Goal: Task Accomplishment & Management: Manage account settings

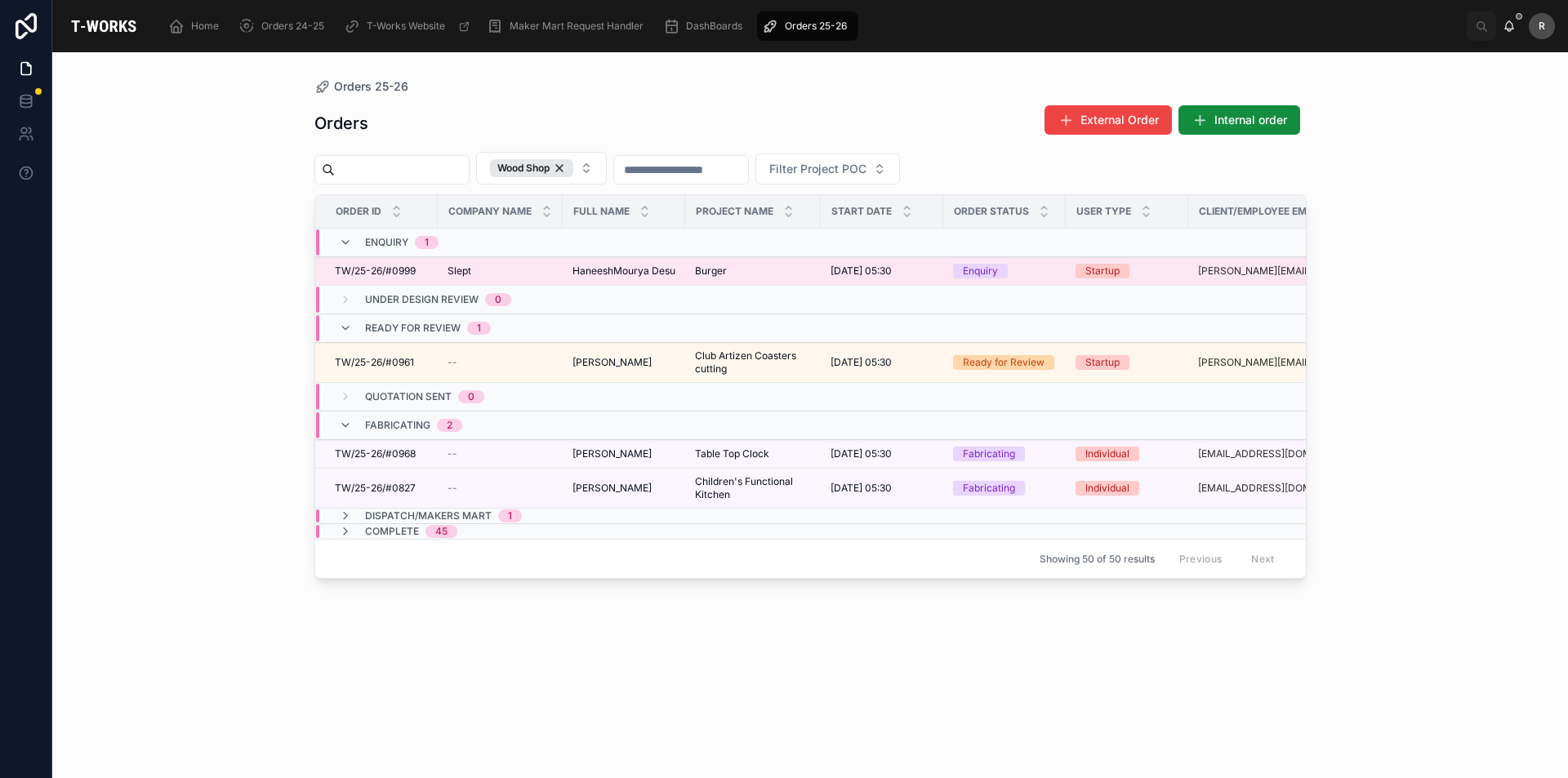
click at [409, 270] on span "TW/25-26/#0999" at bounding box center [375, 271] width 80 height 13
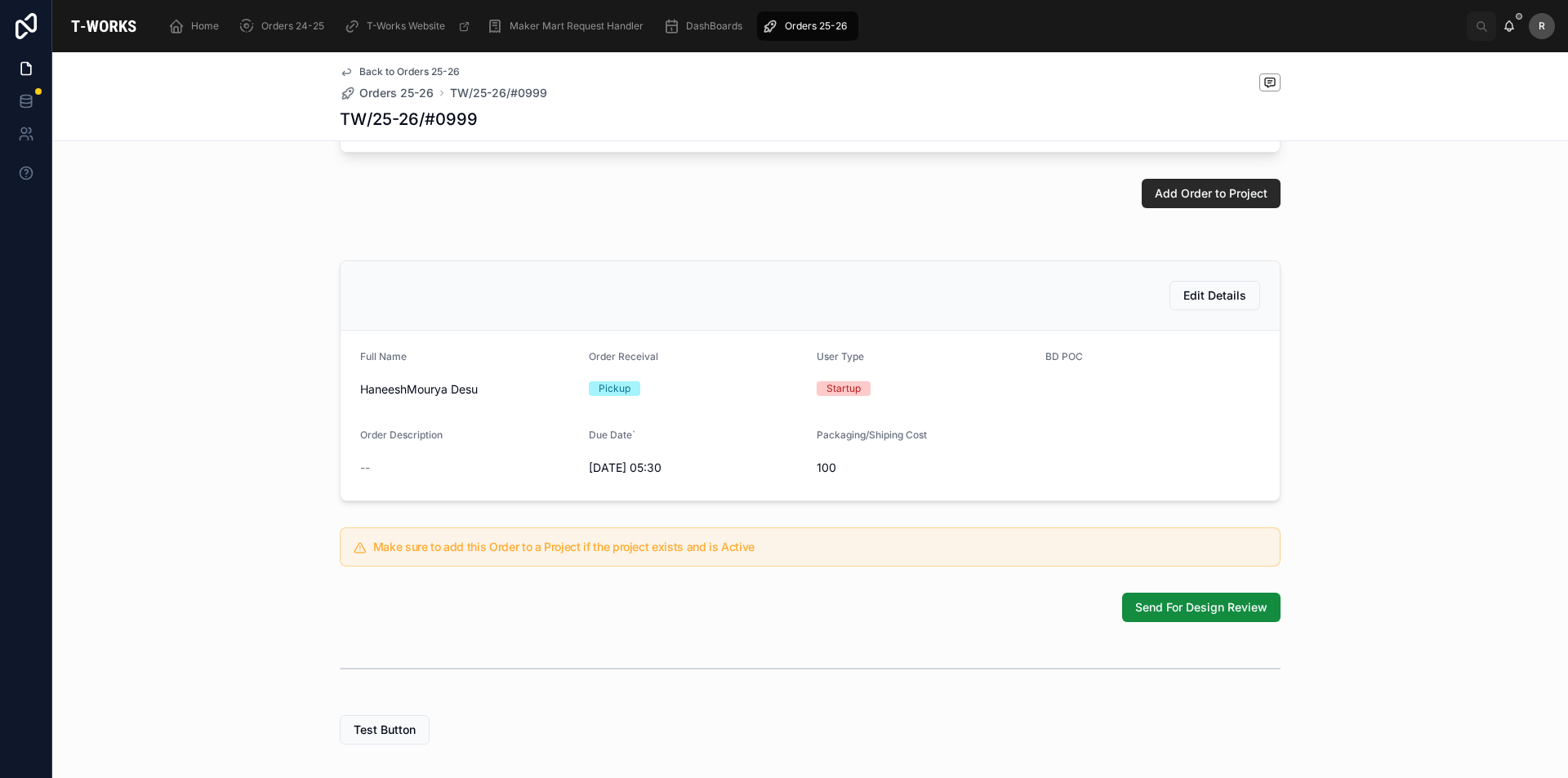
scroll to position [321, 0]
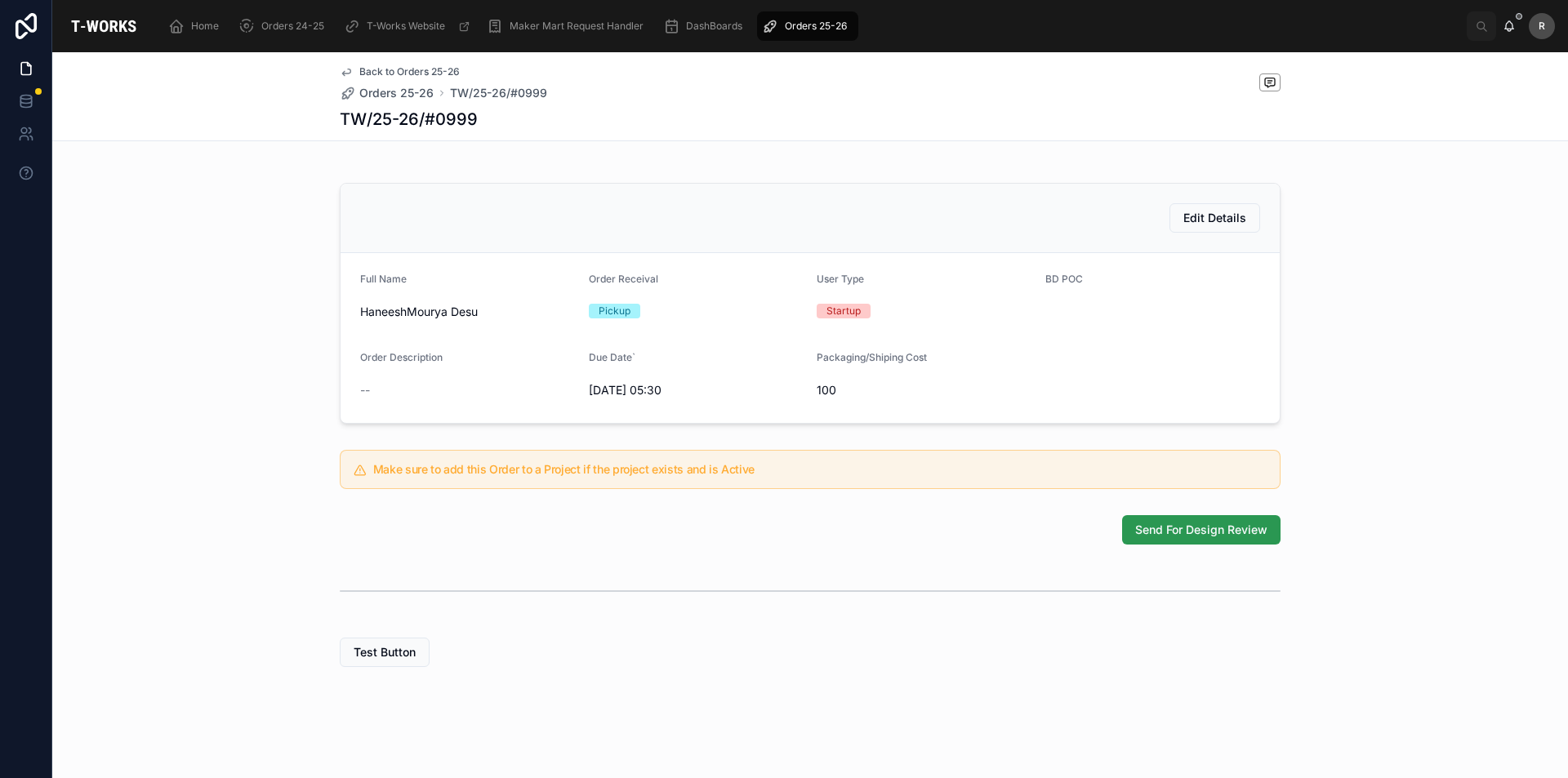
click at [1180, 531] on span "Send For Design Review" at bounding box center [1201, 529] width 132 height 16
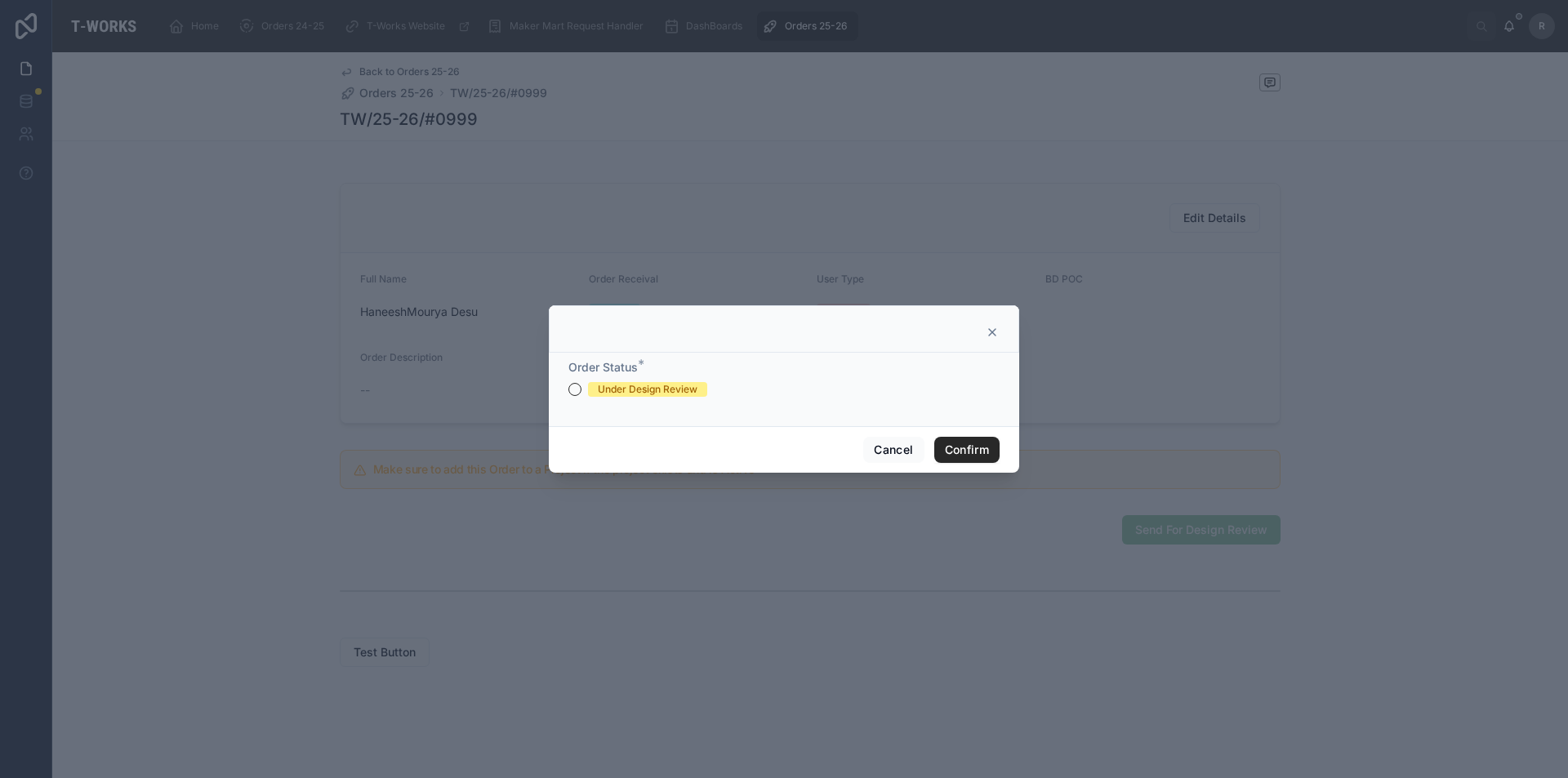
click at [655, 387] on div "Under Design Review" at bounding box center [647, 389] width 99 height 15
click at [582, 387] on button "Under Design Review" at bounding box center [575, 389] width 13 height 13
click at [954, 456] on button "Confirm" at bounding box center [967, 450] width 65 height 26
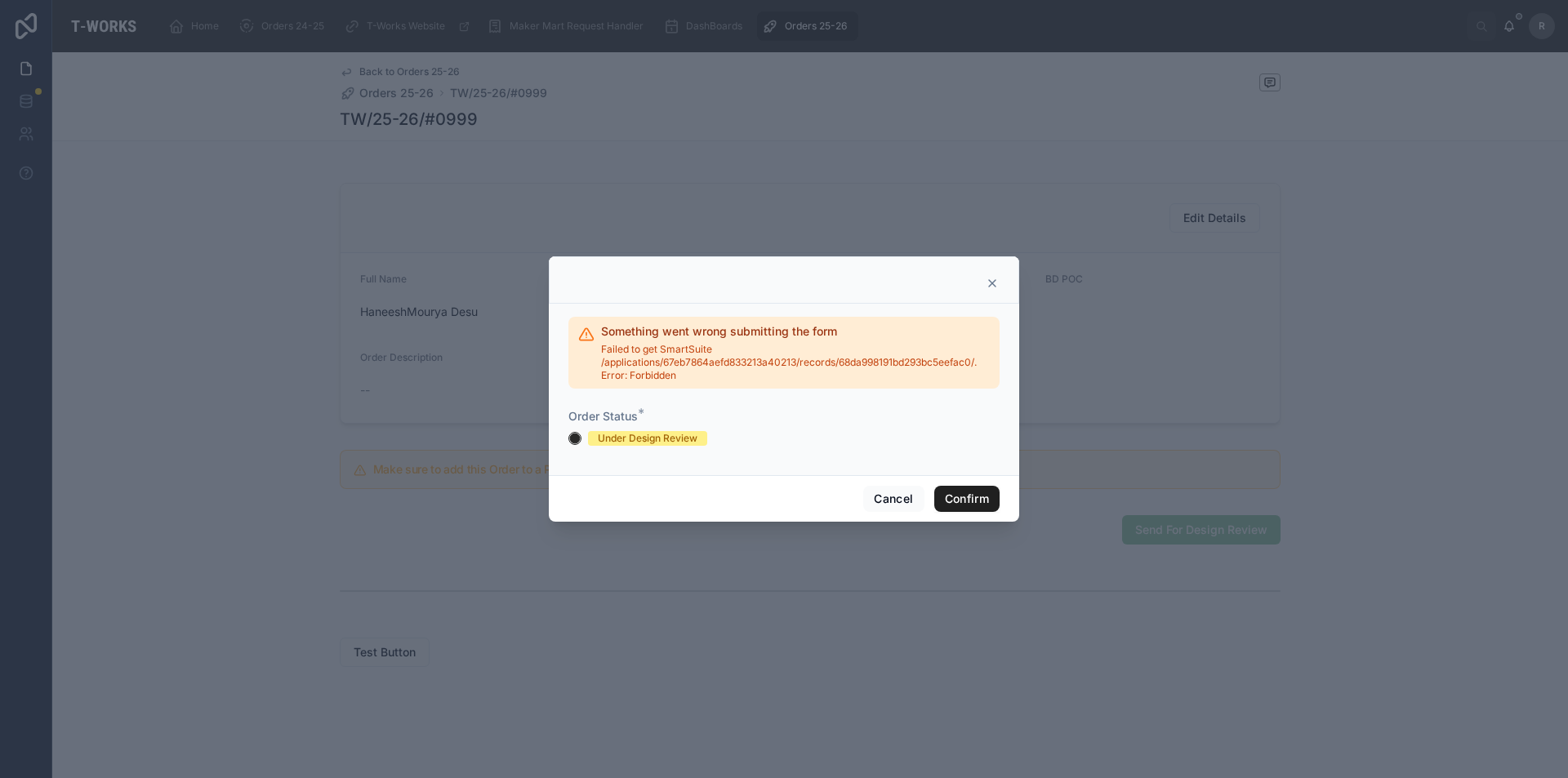
click at [991, 500] on button "Confirm" at bounding box center [967, 499] width 65 height 26
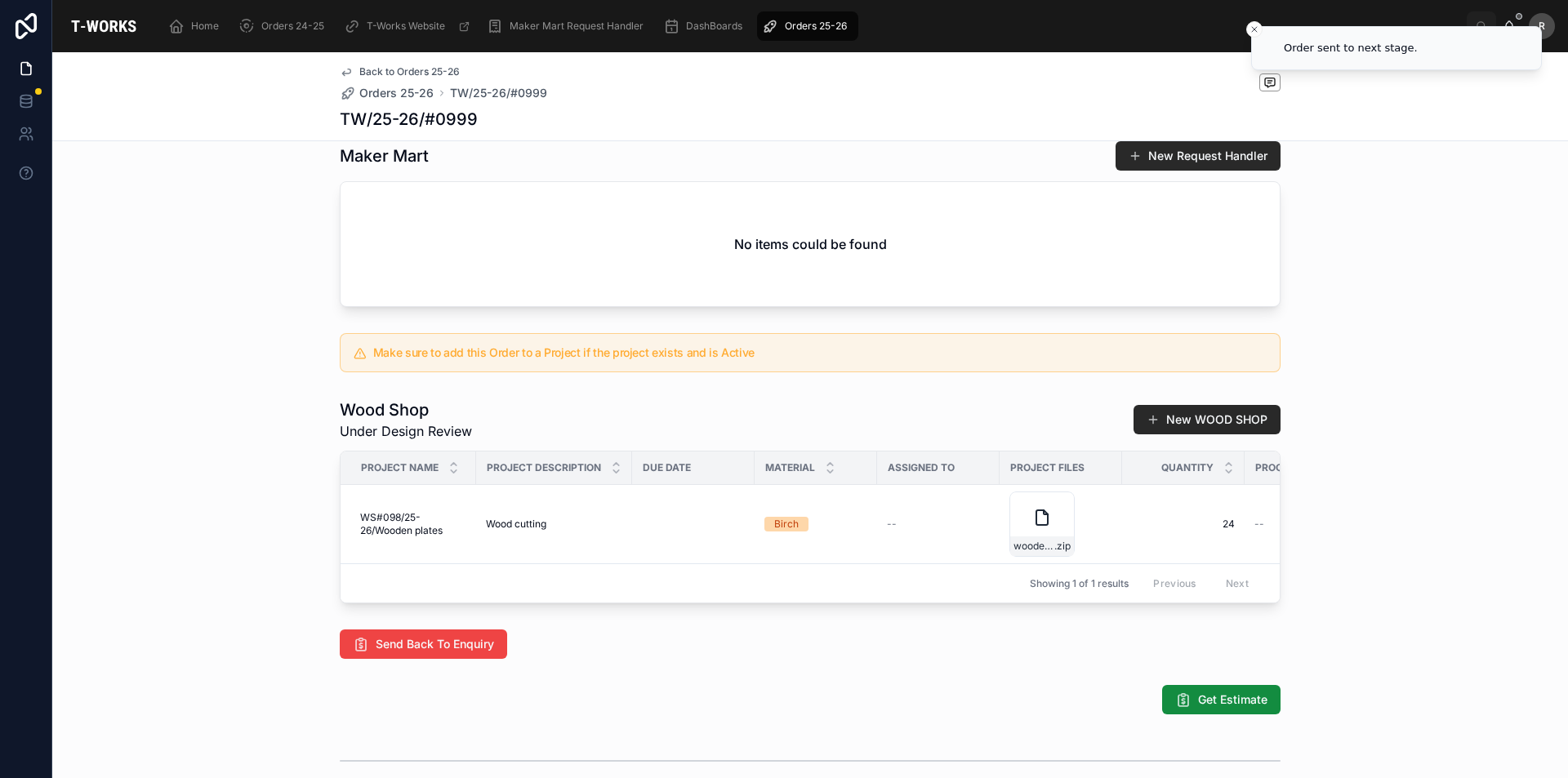
scroll to position [757, 0]
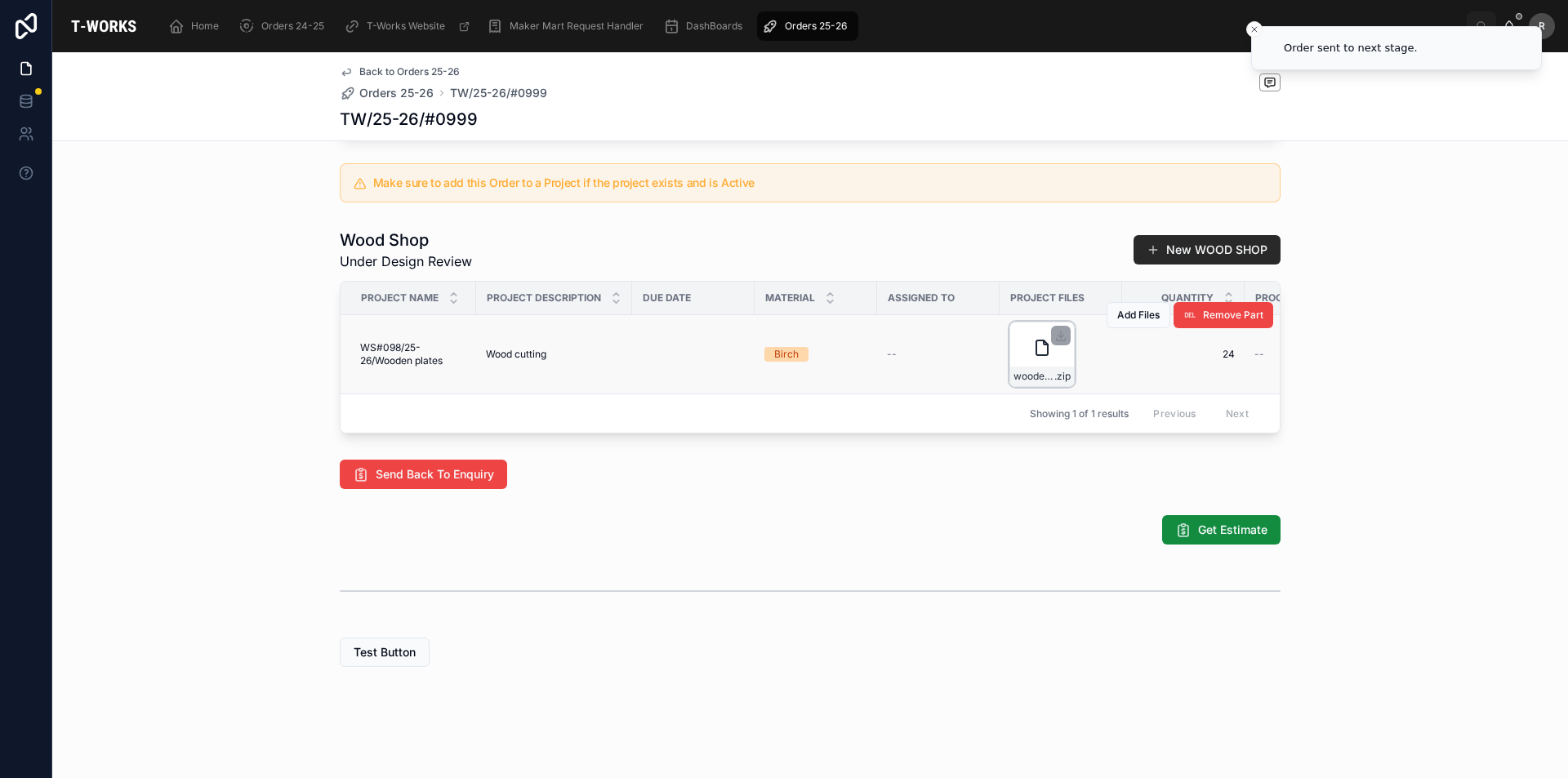
click at [1037, 344] on icon at bounding box center [1041, 347] width 20 height 20
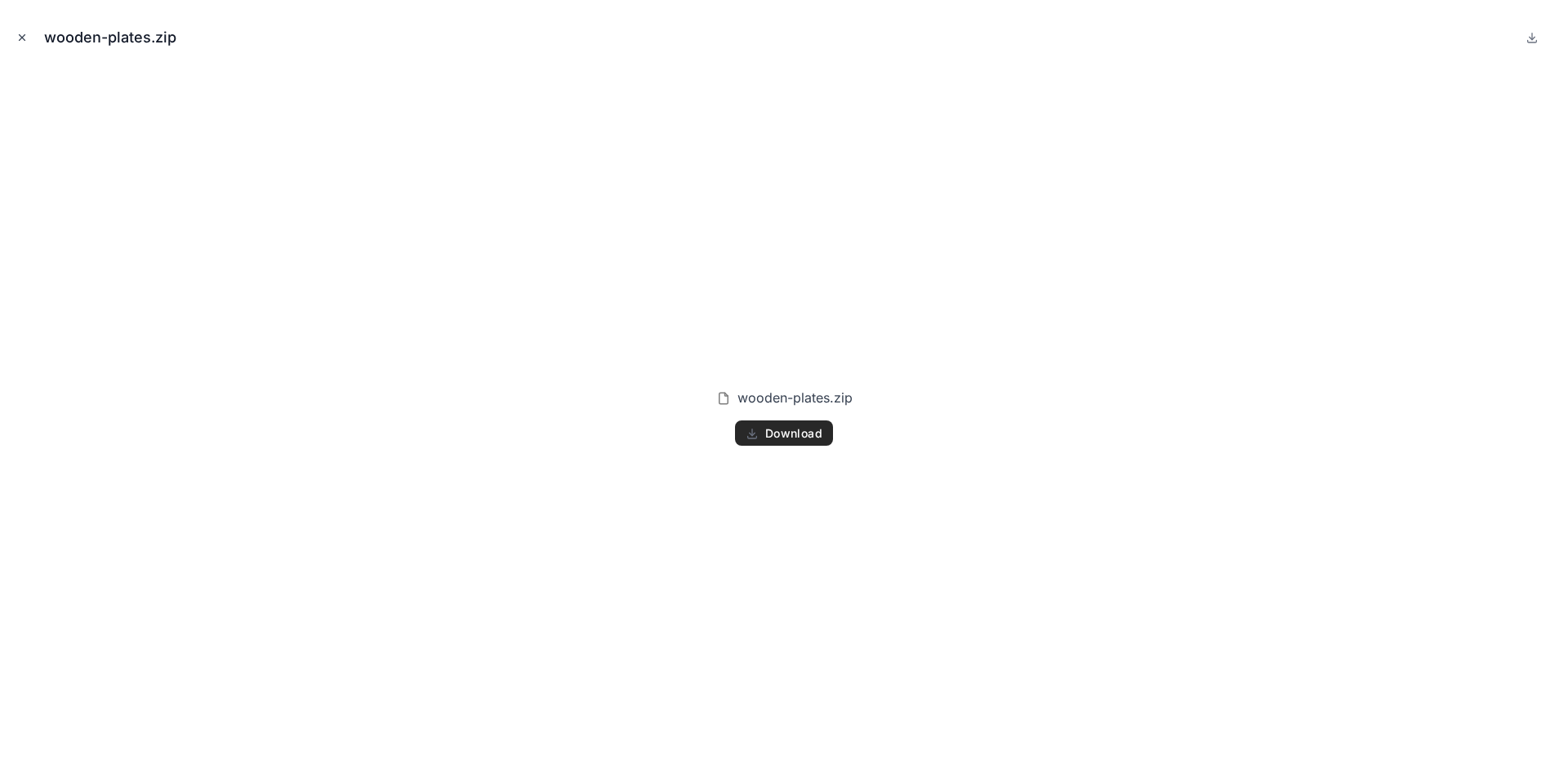
click at [24, 39] on icon "Close modal" at bounding box center [23, 38] width 6 height 6
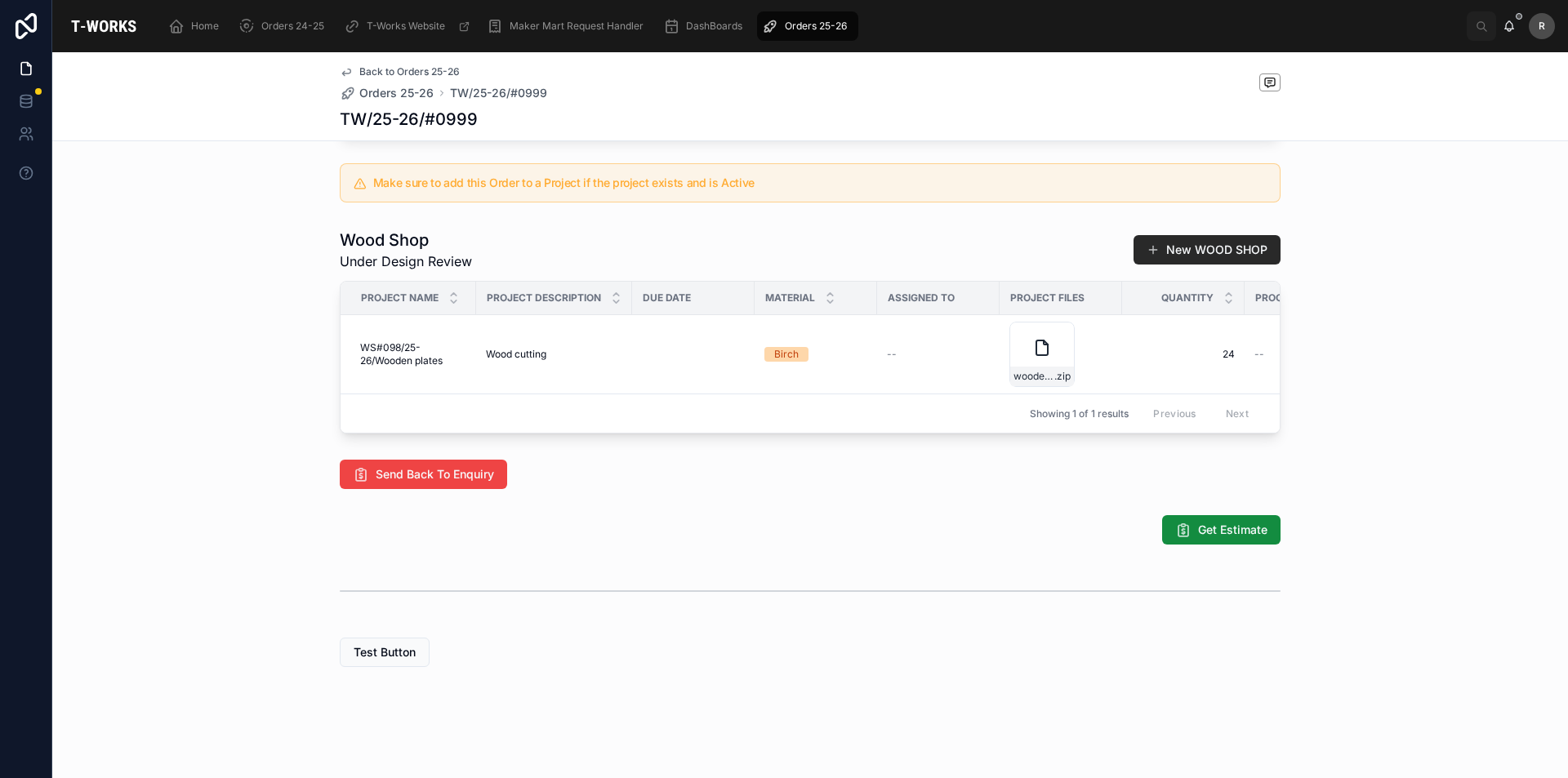
scroll to position [757, 0]
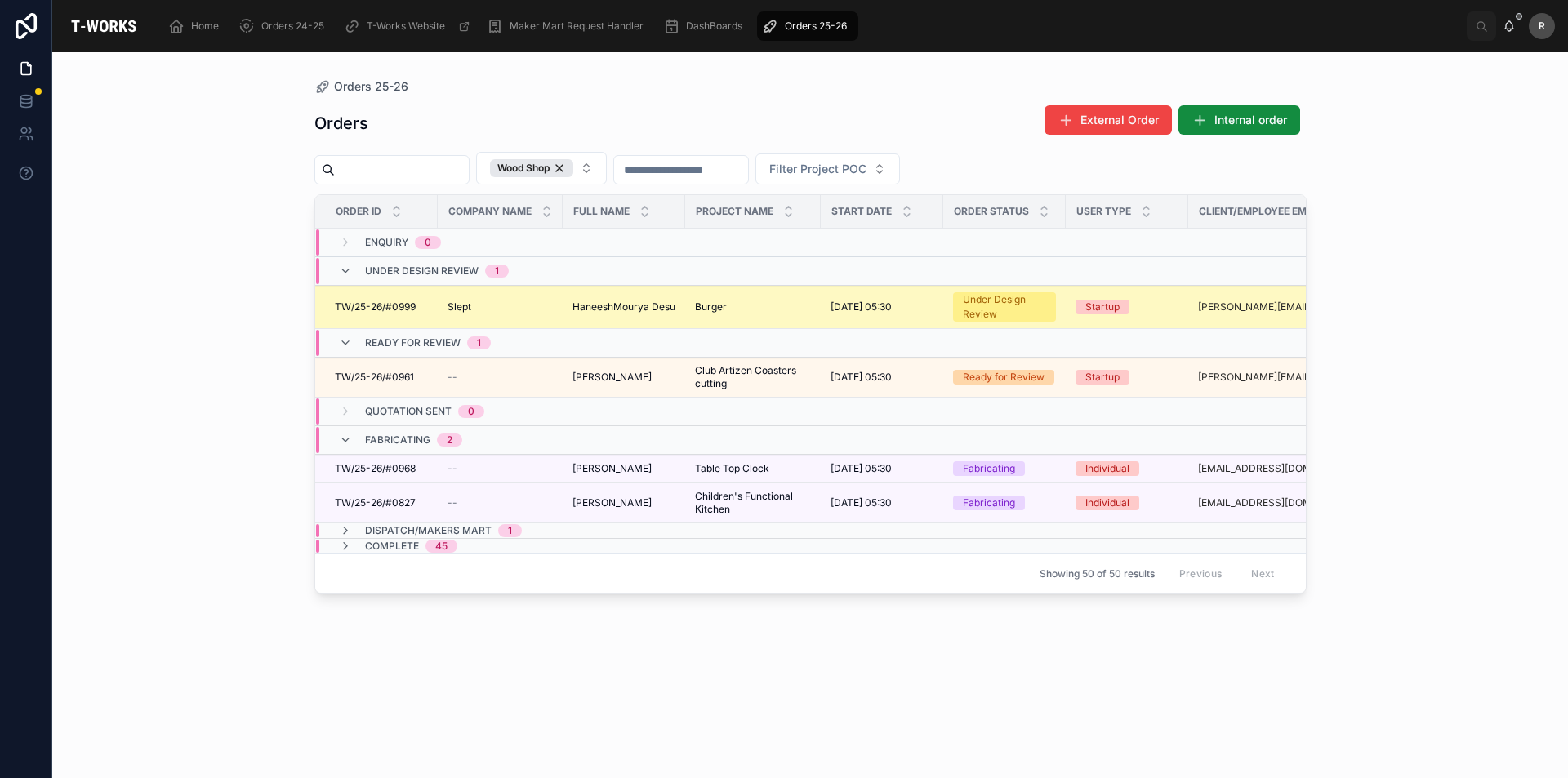
click at [379, 313] on span "TW/25-26/#0999" at bounding box center [375, 307] width 80 height 13
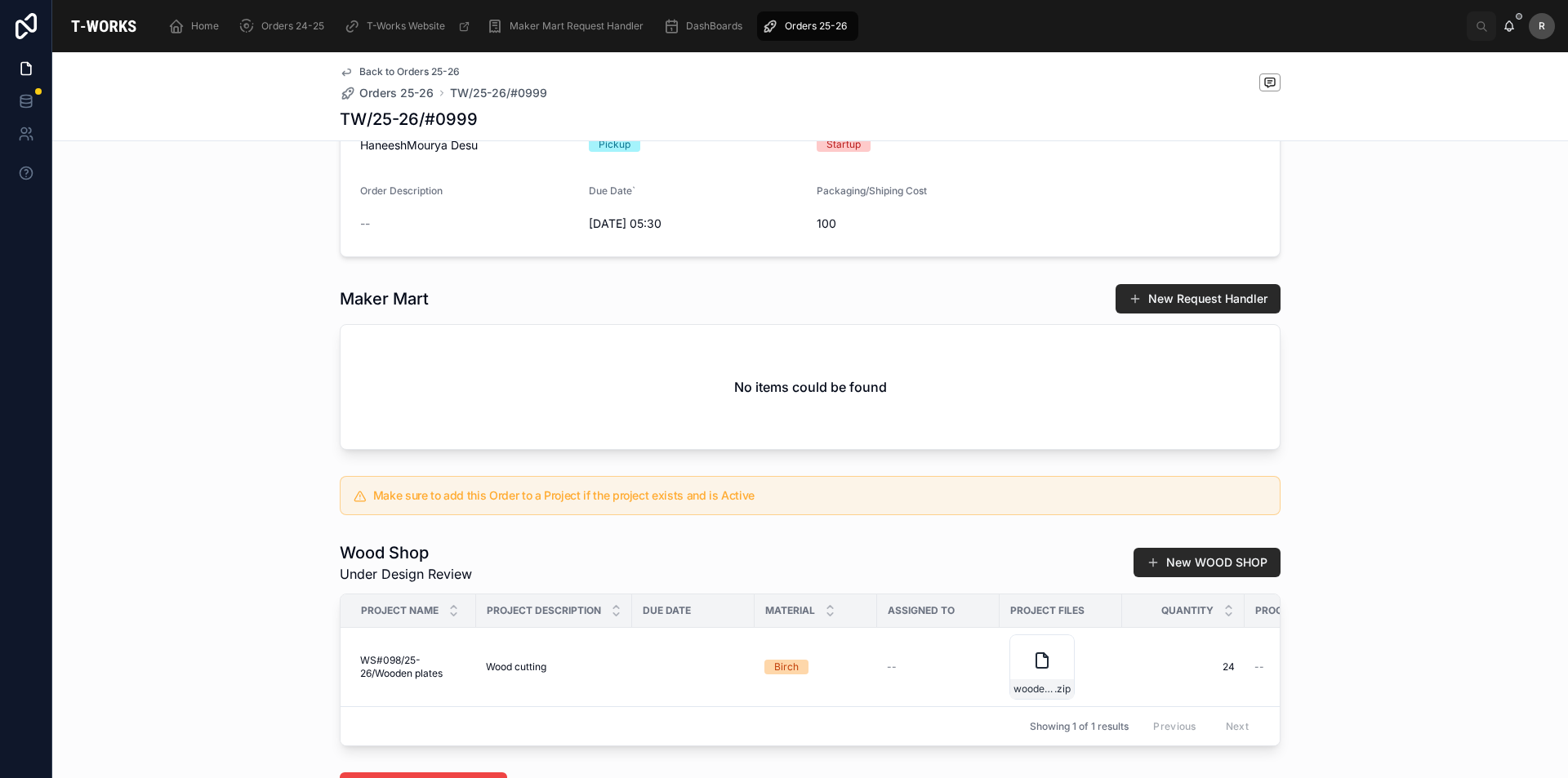
scroll to position [735, 0]
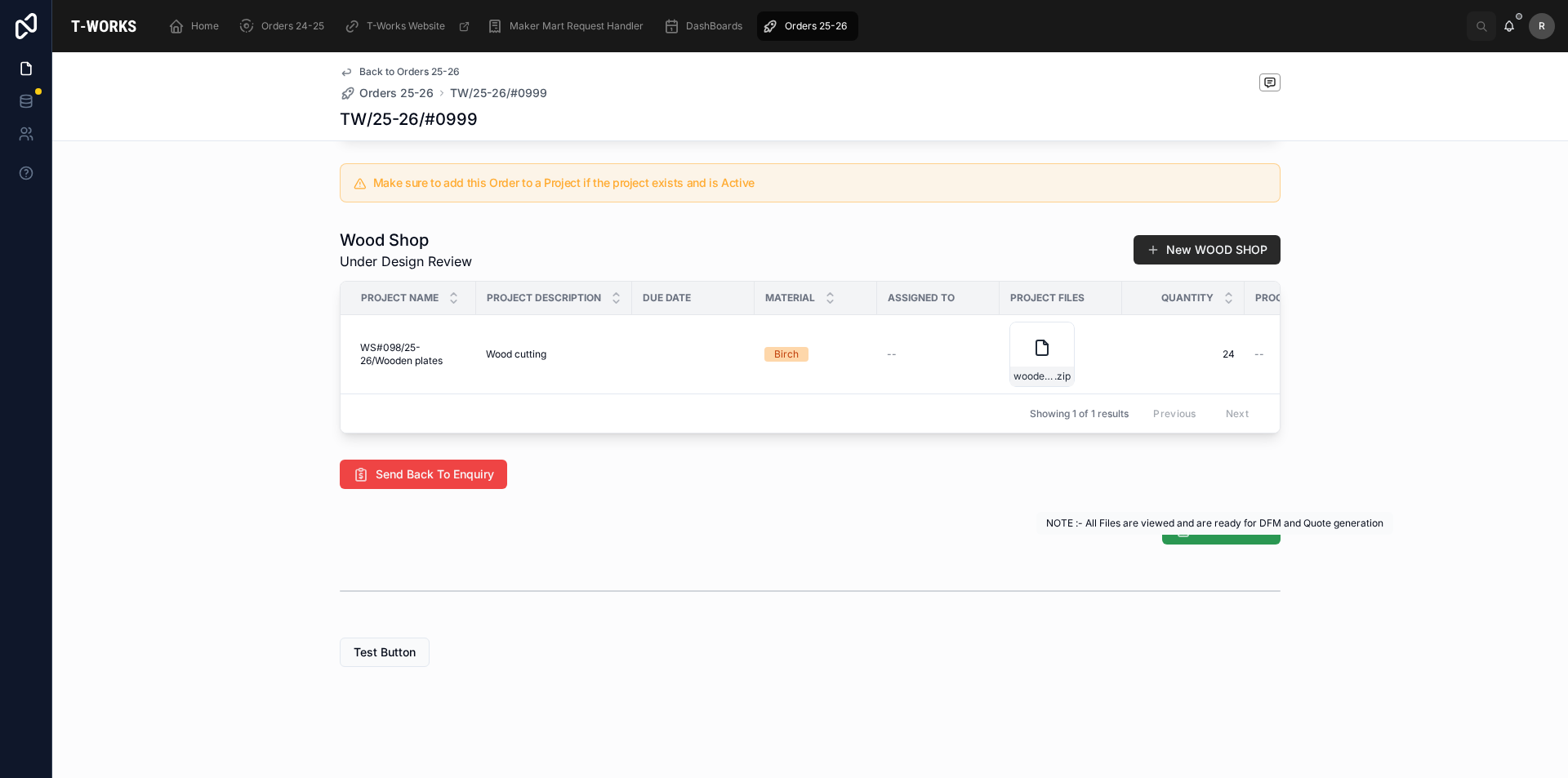
click at [1231, 538] on span "Get Estimate" at bounding box center [1232, 529] width 69 height 16
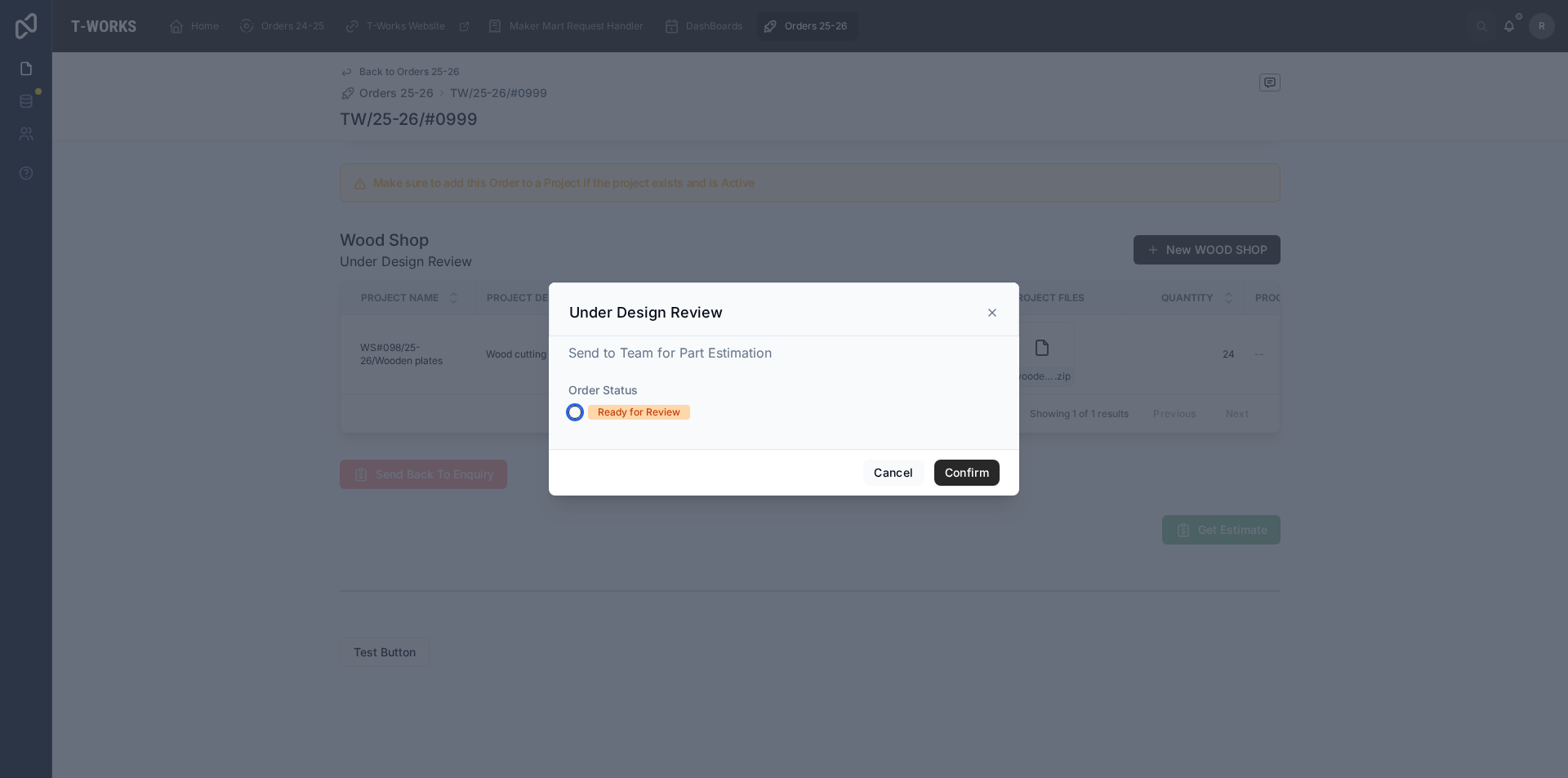
click at [577, 412] on button "Ready for Review" at bounding box center [575, 412] width 13 height 13
click at [971, 479] on button "Confirm" at bounding box center [967, 473] width 65 height 26
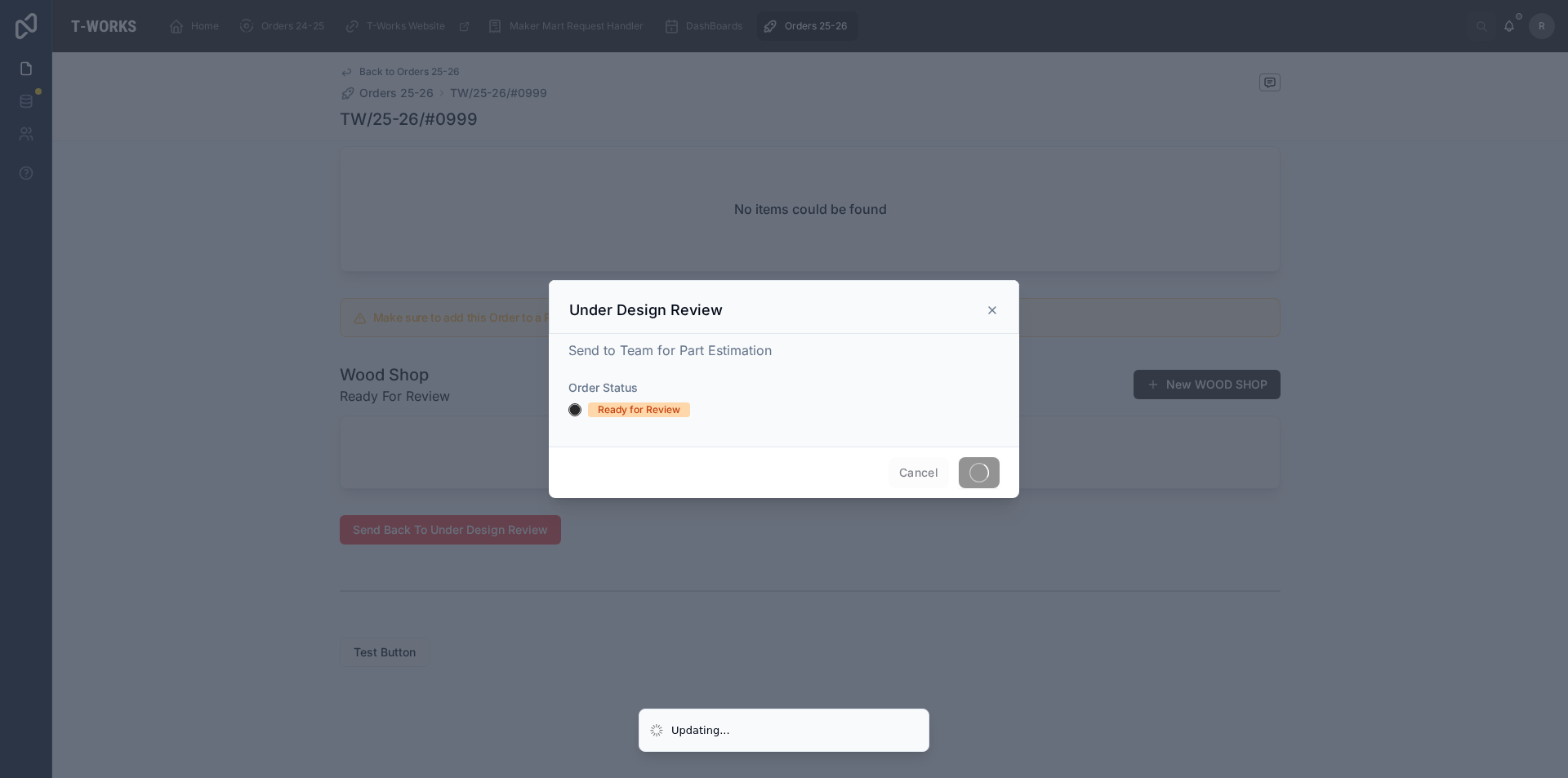
scroll to position [663, 0]
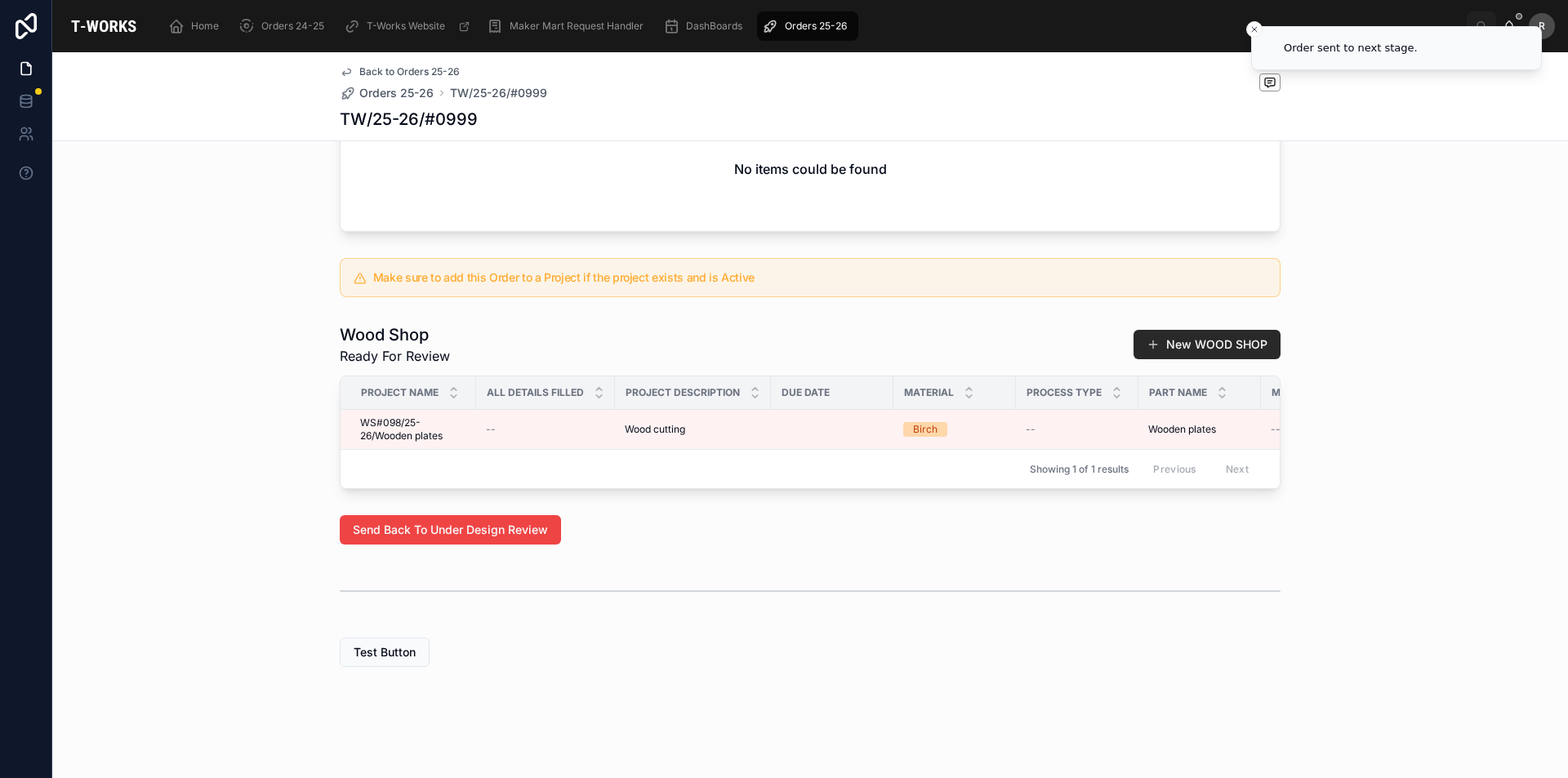
click at [1358, 398] on div "Wood Shop Ready For Review New WOOD SHOP Project Name All Details Filled Projec…" at bounding box center [810, 406] width 1515 height 179
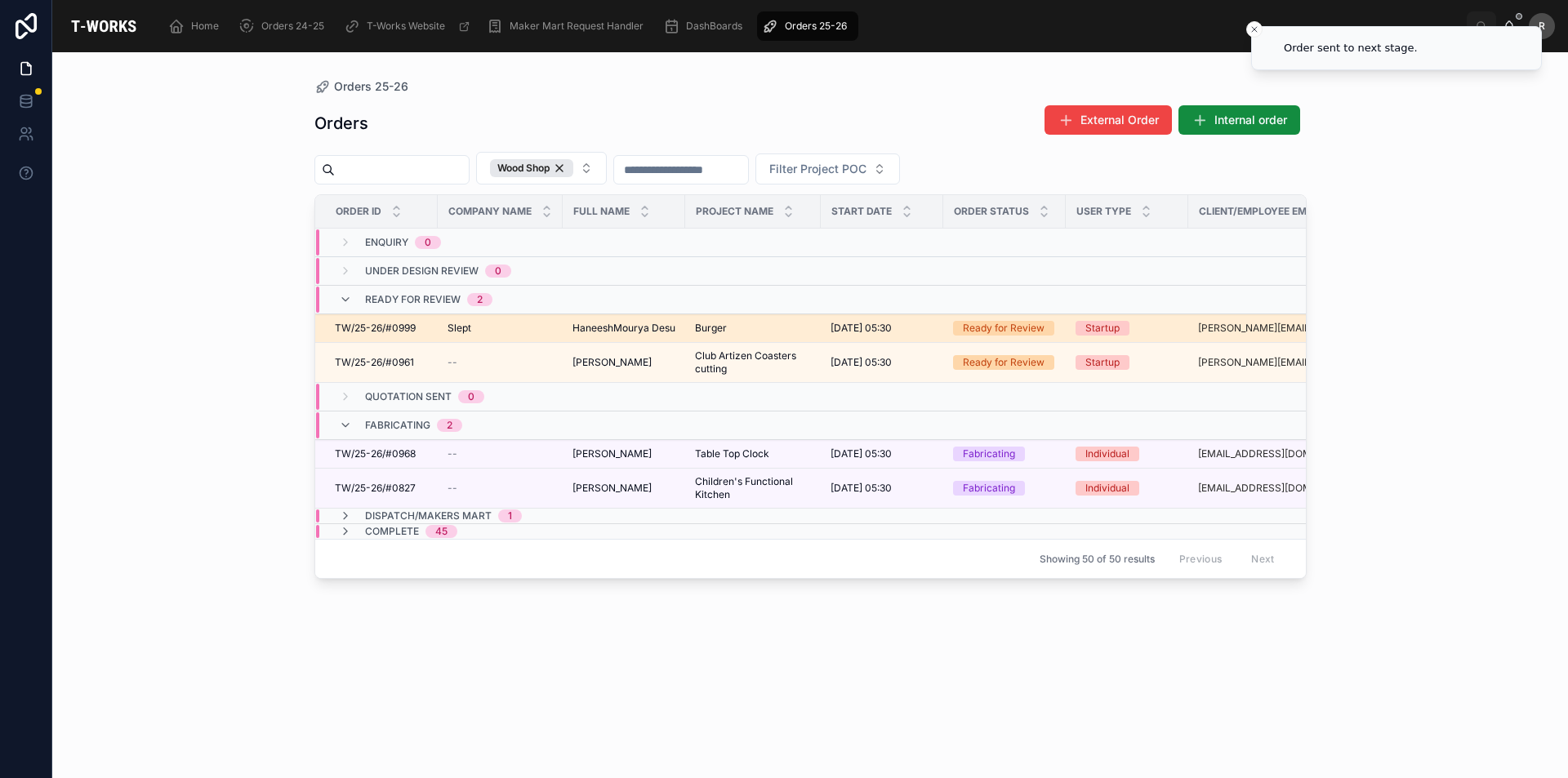
click at [389, 327] on span "TW/25-26/#0999" at bounding box center [375, 328] width 80 height 13
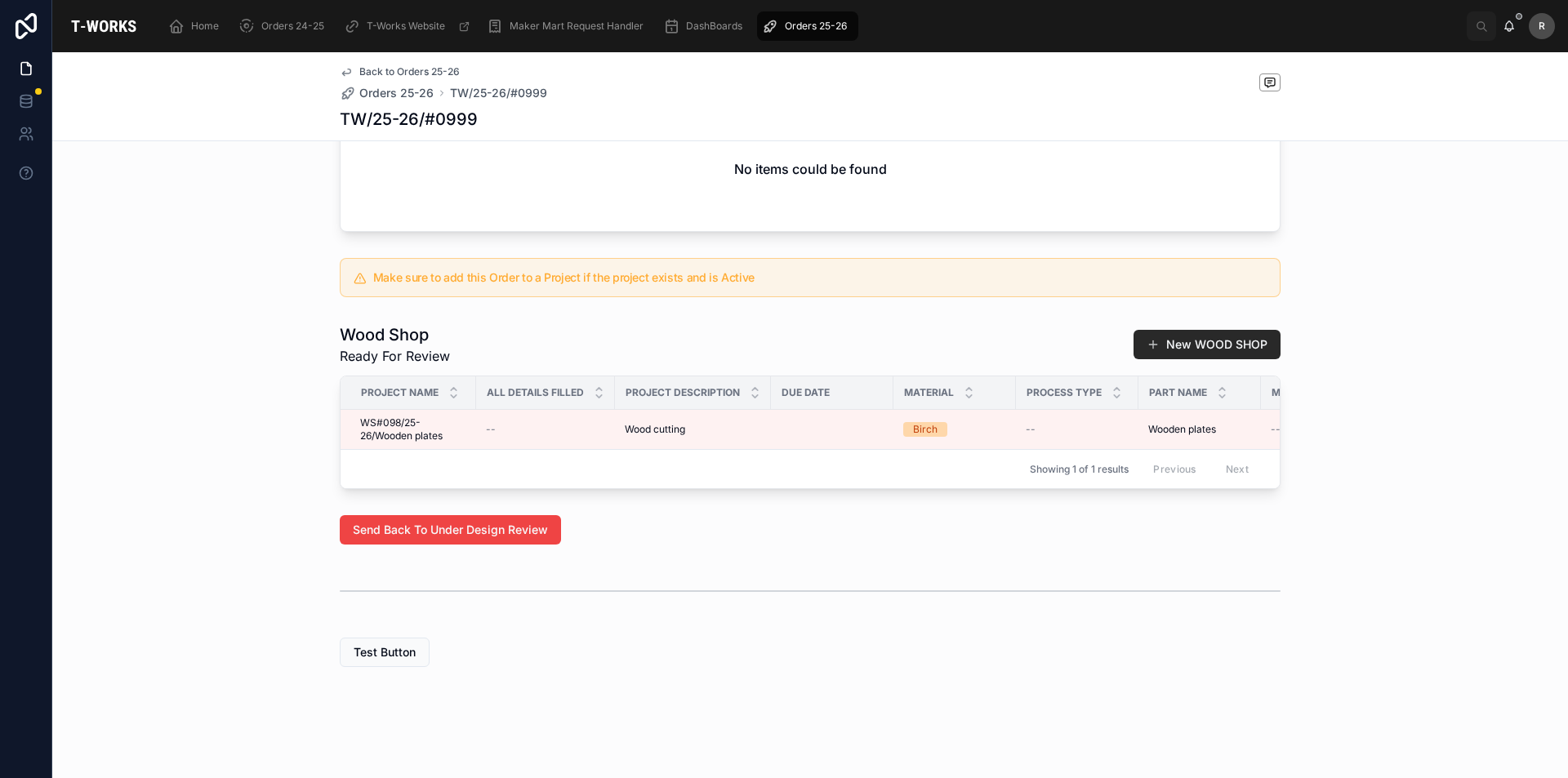
scroll to position [653, 0]
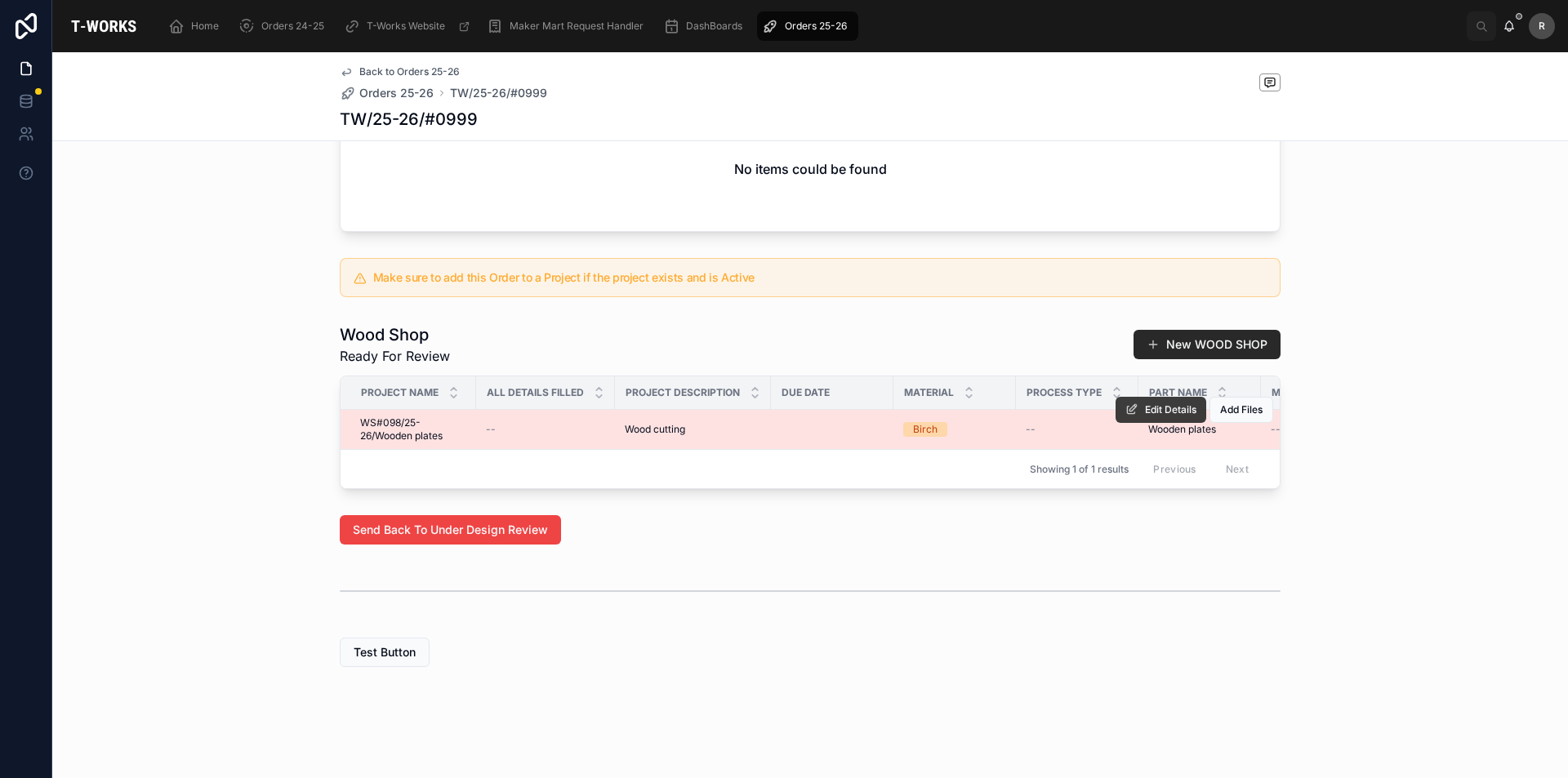
click at [1156, 398] on button "Edit Details" at bounding box center [1160, 410] width 91 height 26
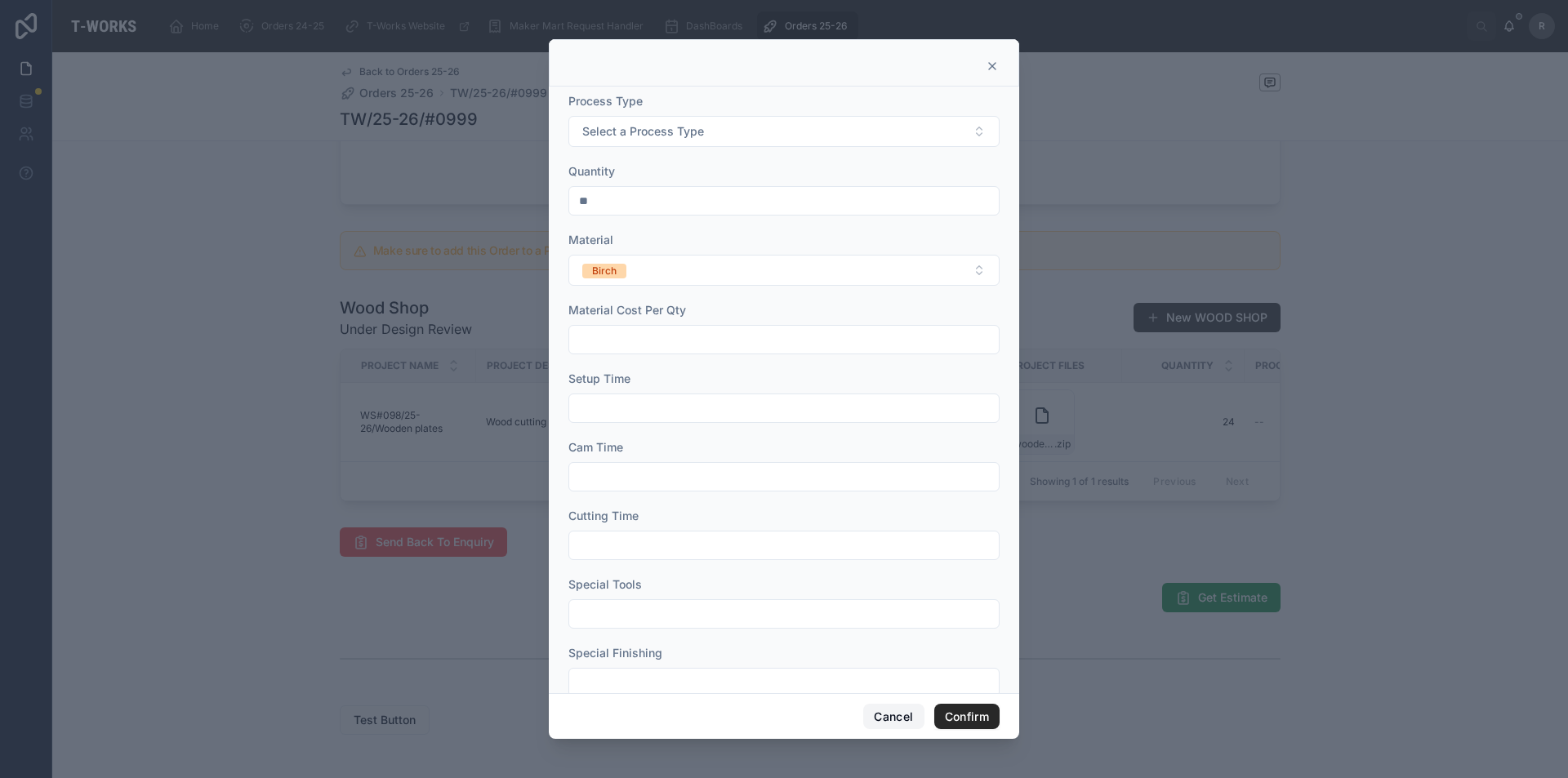
click at [890, 713] on button "Cancel" at bounding box center [894, 717] width 61 height 26
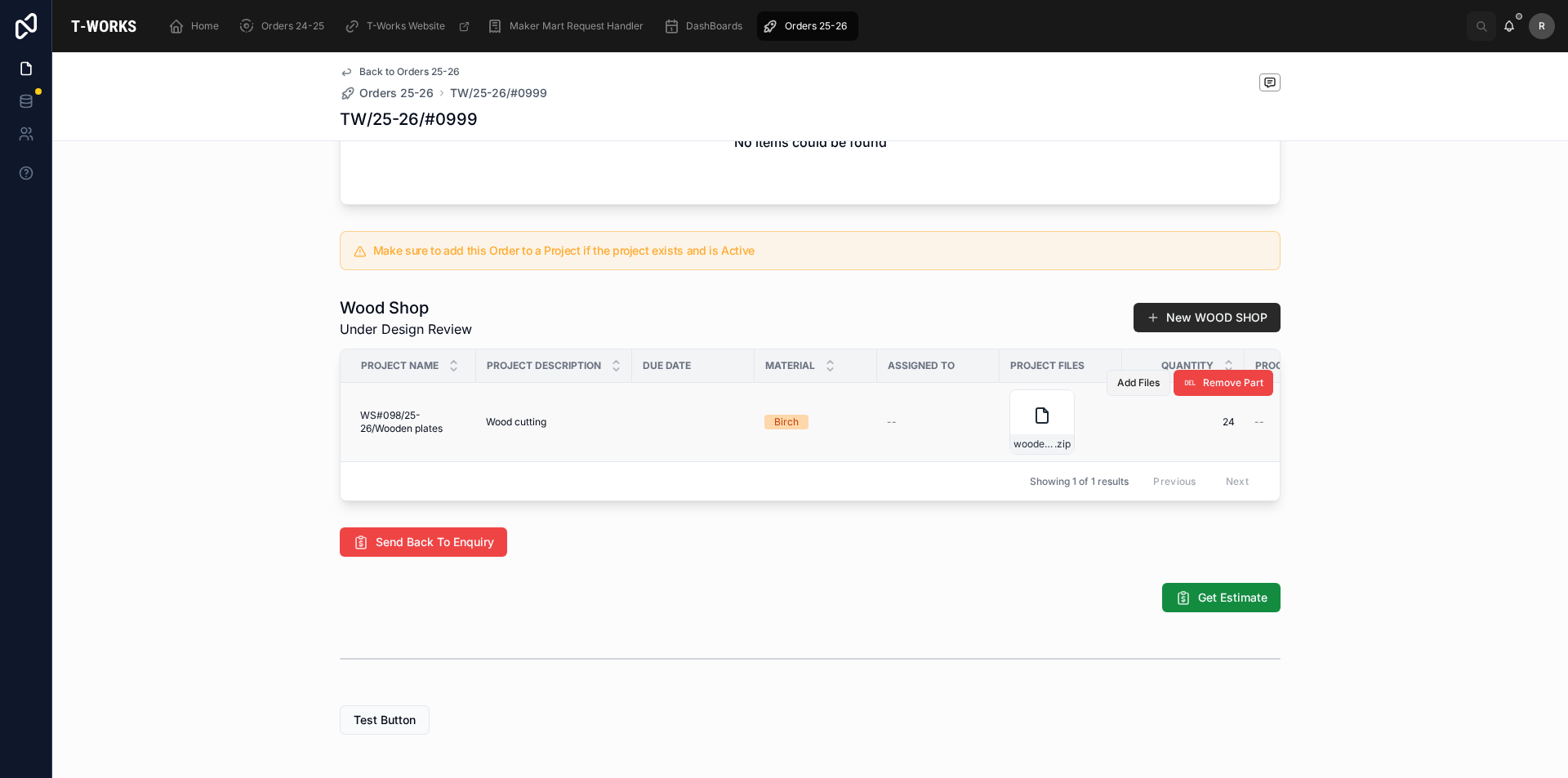
click at [1144, 389] on span "Add Files" at bounding box center [1138, 383] width 43 height 13
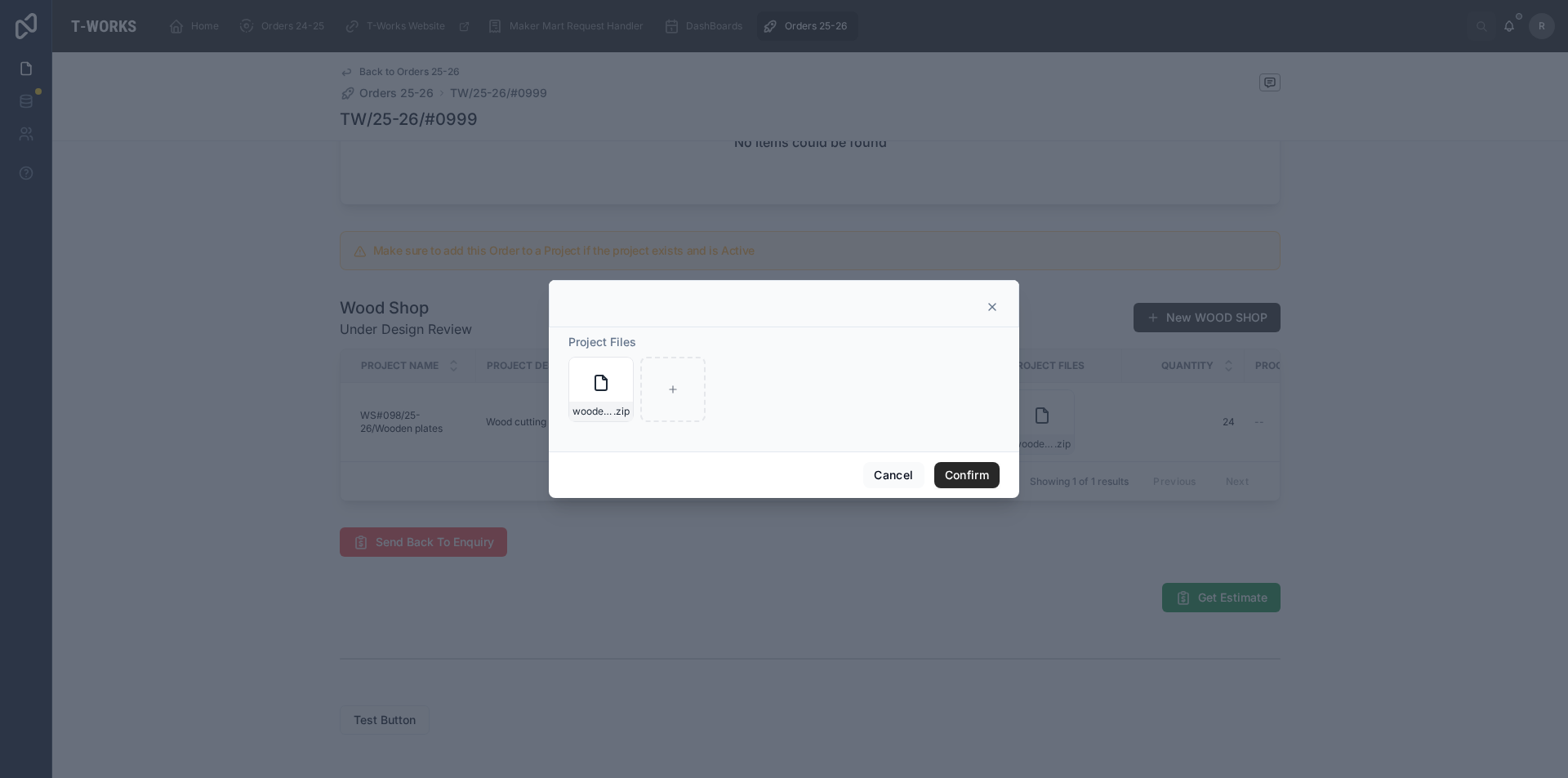
click at [990, 311] on icon at bounding box center [992, 307] width 13 height 13
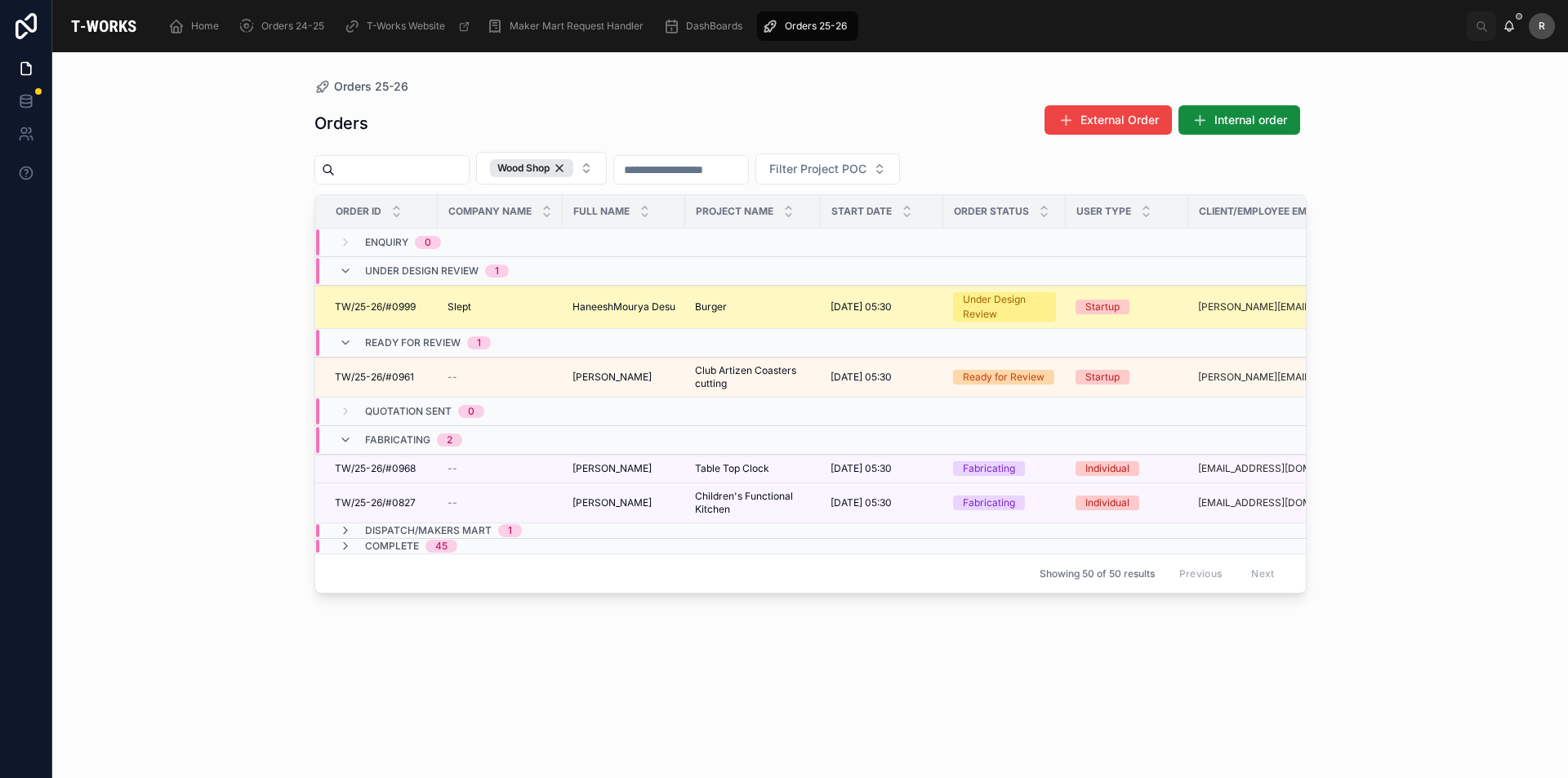
click at [377, 311] on span "TW/25-26/#0999" at bounding box center [375, 307] width 80 height 13
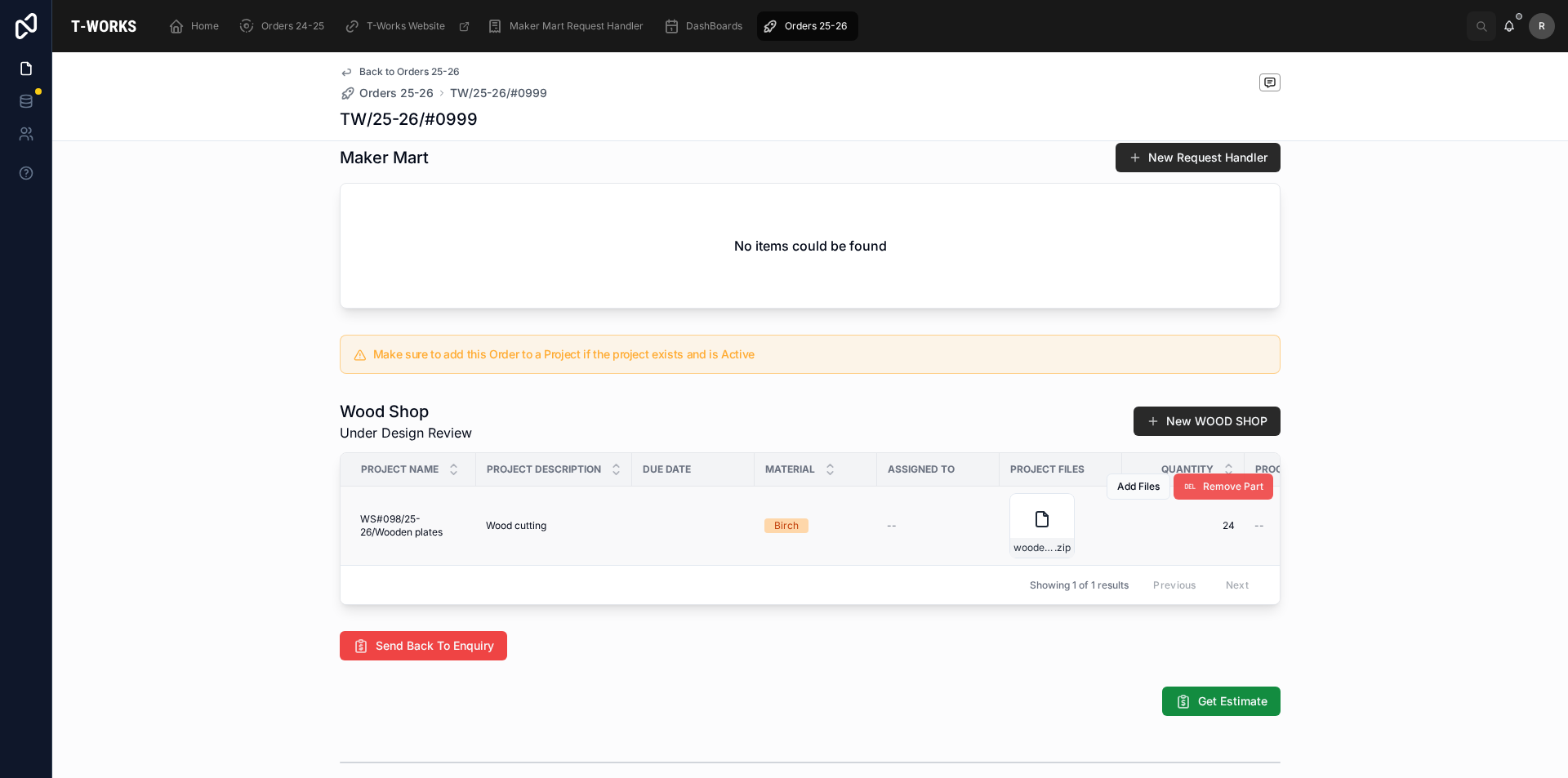
scroll to position [757, 0]
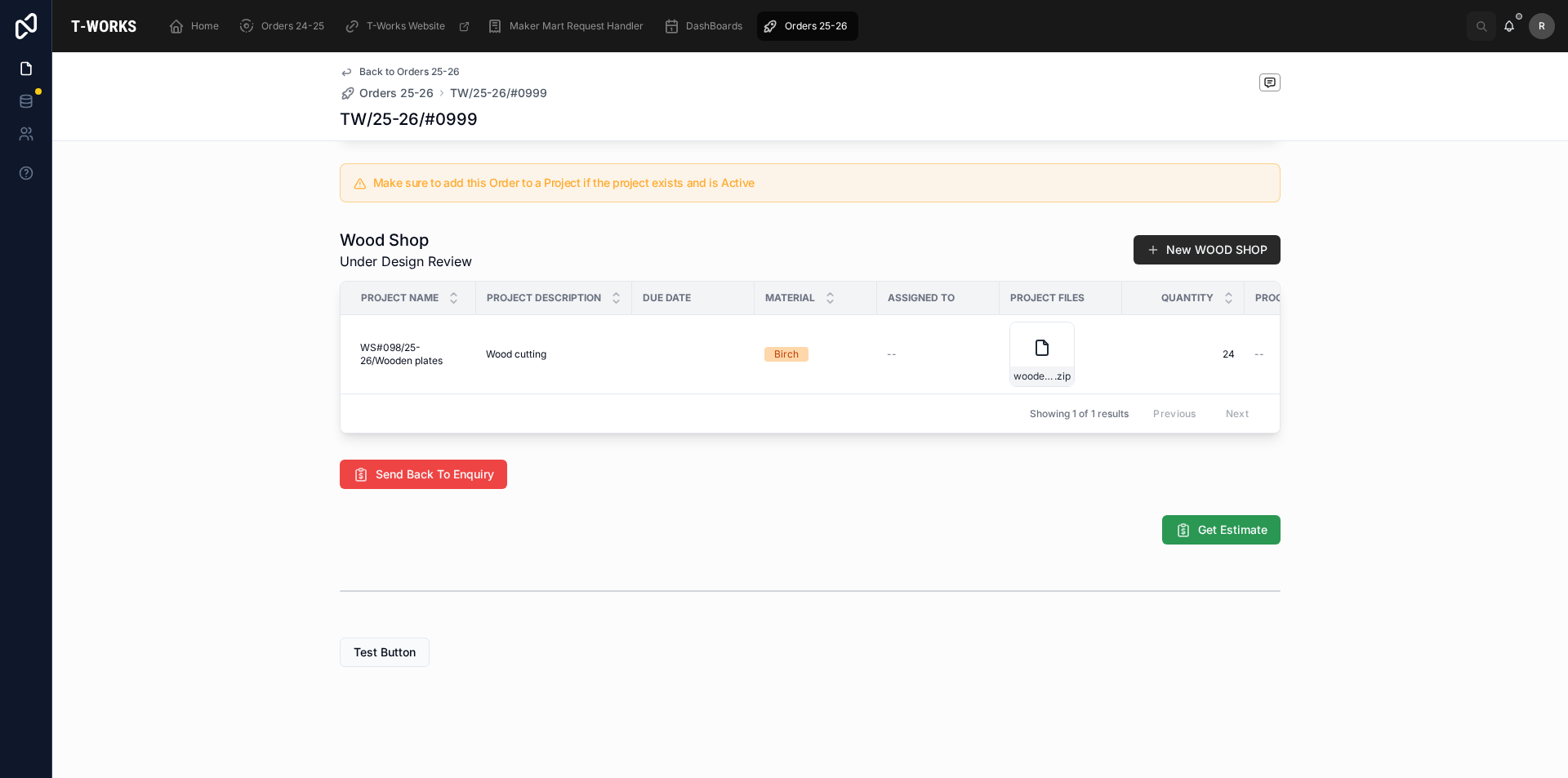
click at [1226, 520] on button "Get Estimate" at bounding box center [1221, 529] width 118 height 29
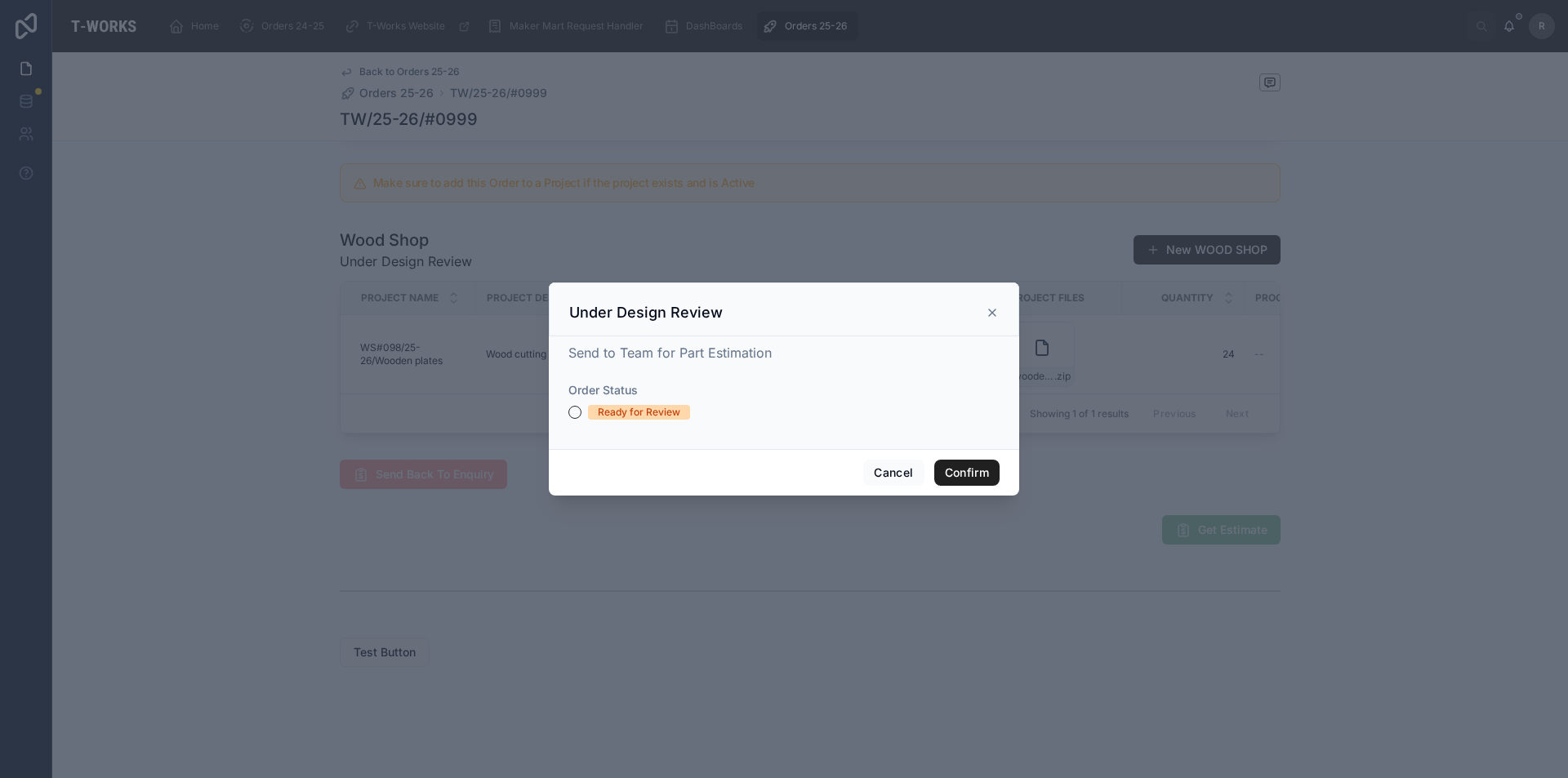
click at [979, 475] on button "Confirm" at bounding box center [967, 473] width 65 height 26
click at [571, 413] on button "Ready for Review" at bounding box center [575, 412] width 13 height 13
click at [991, 477] on button "Confirm" at bounding box center [967, 473] width 65 height 26
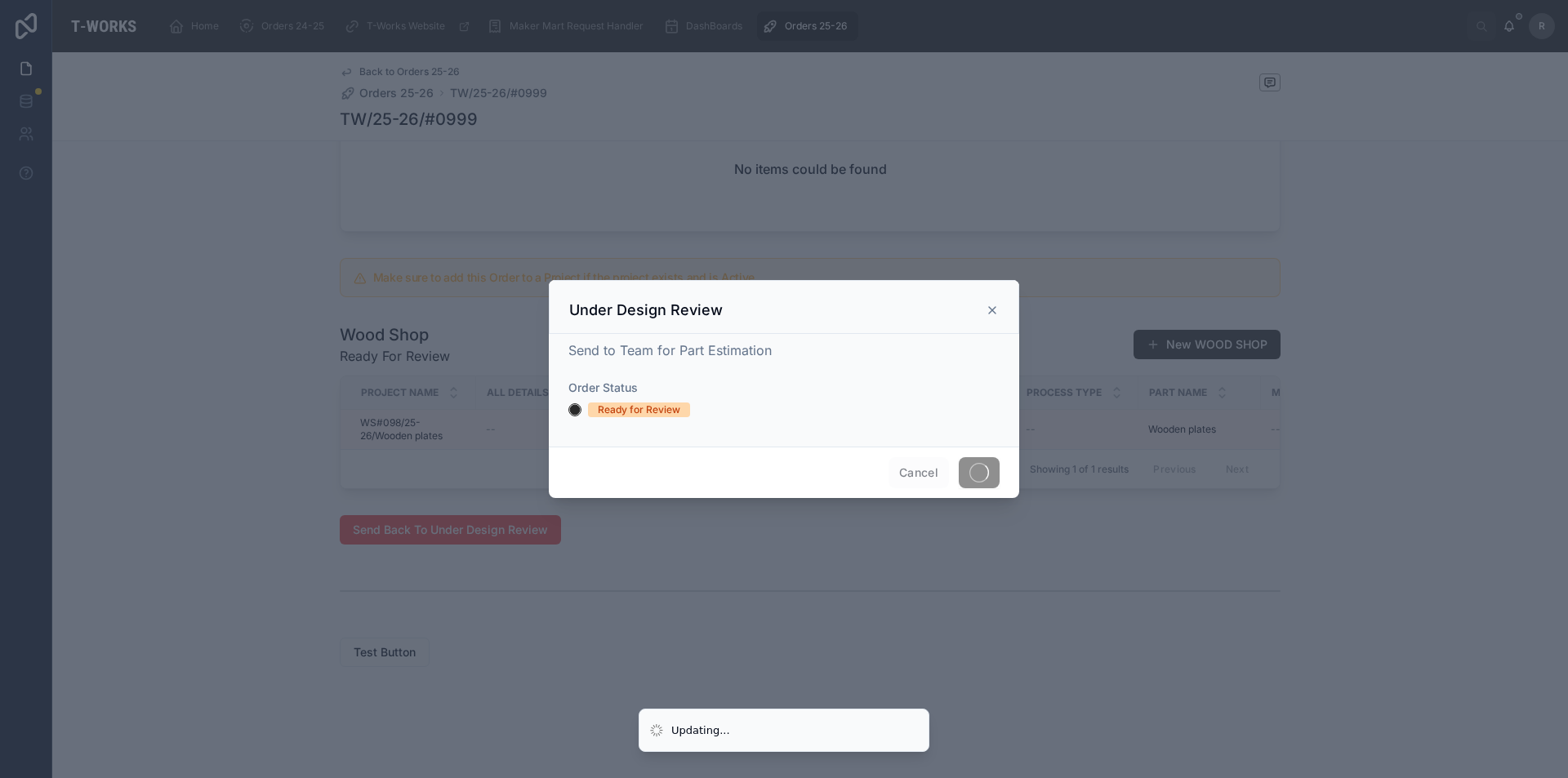
scroll to position [663, 0]
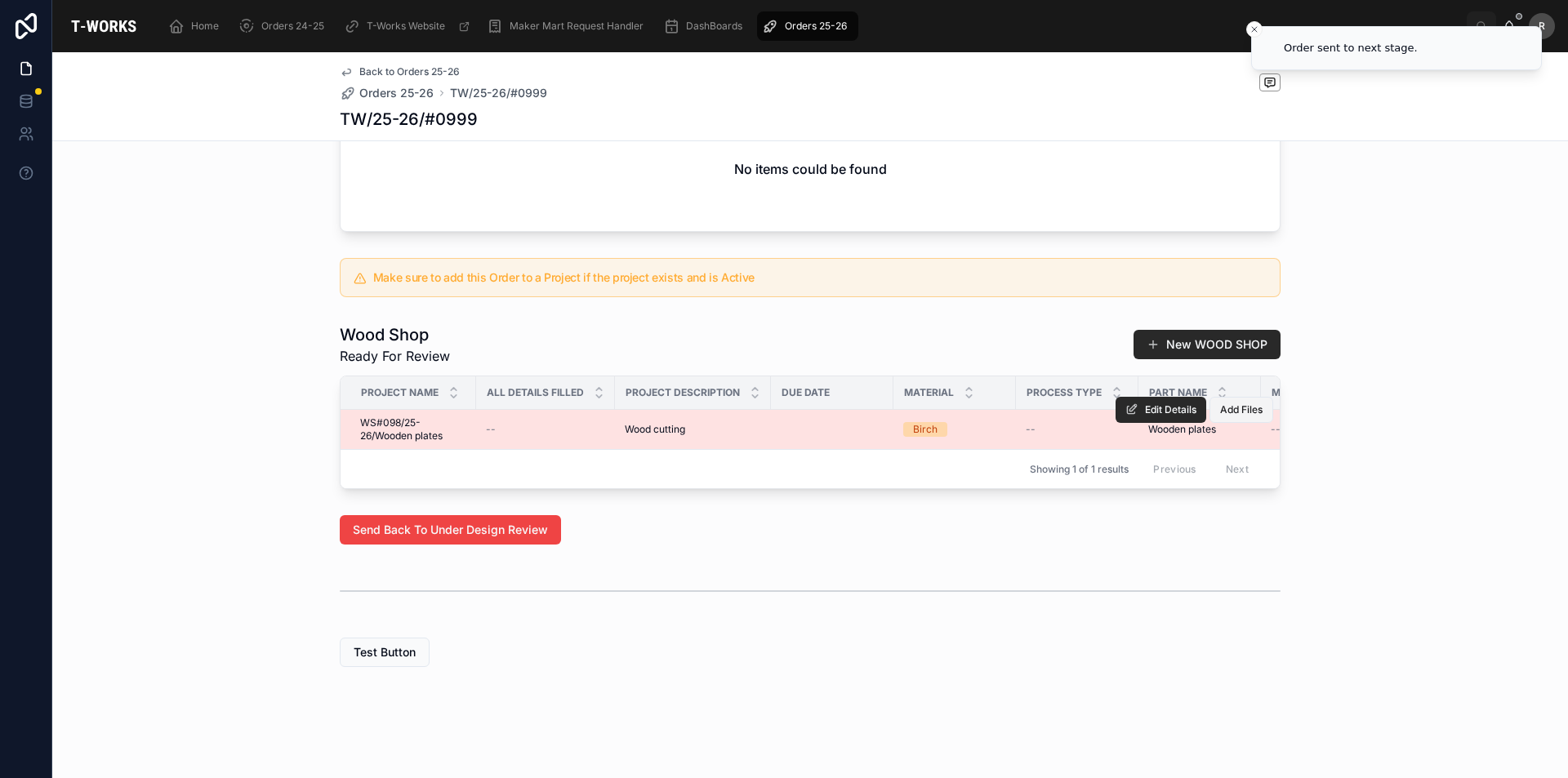
click at [1235, 404] on span "Add Files" at bounding box center [1241, 410] width 43 height 13
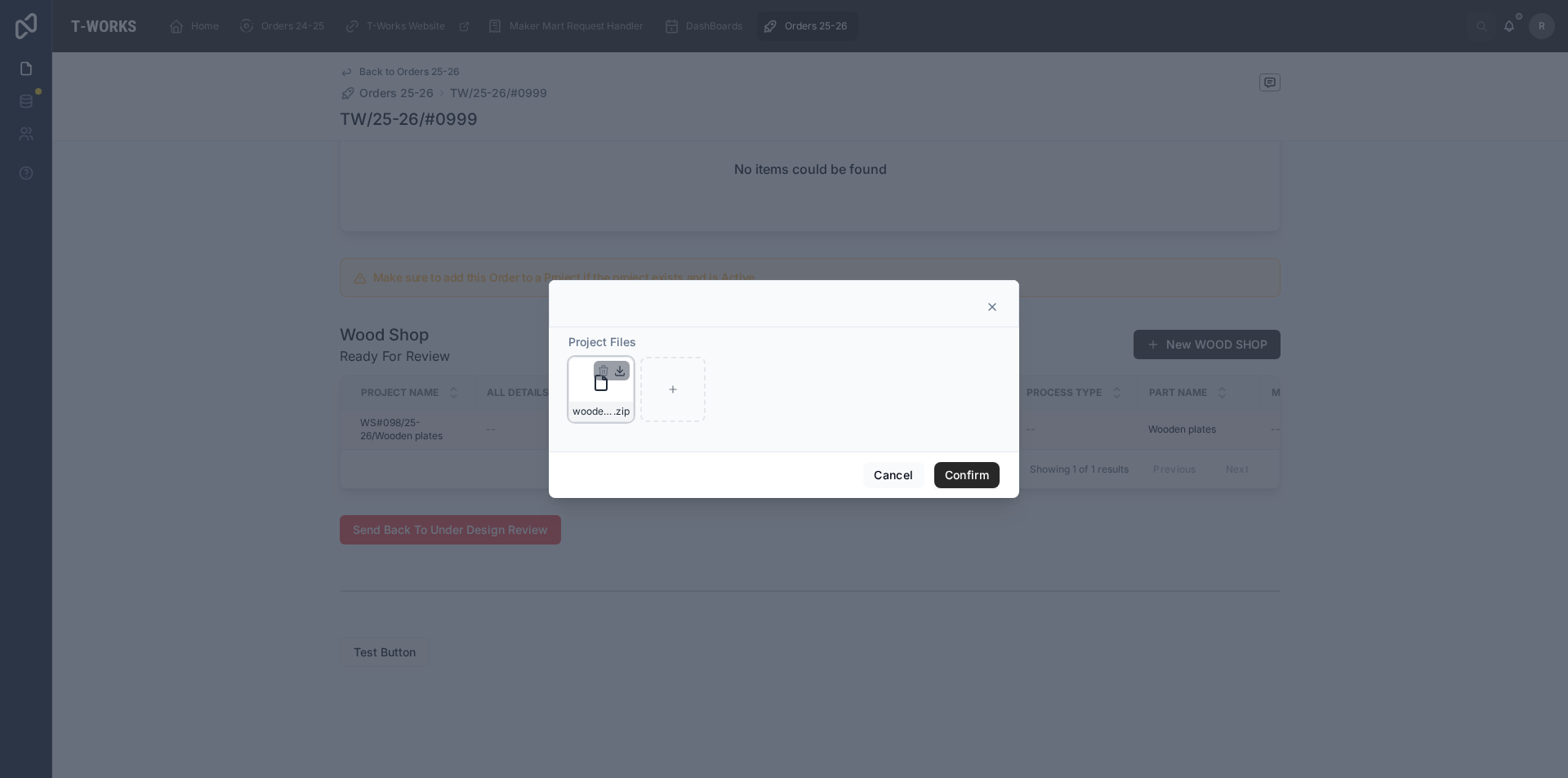
click at [616, 373] on icon at bounding box center [619, 374] width 9 height 3
